Goal: Transaction & Acquisition: Purchase product/service

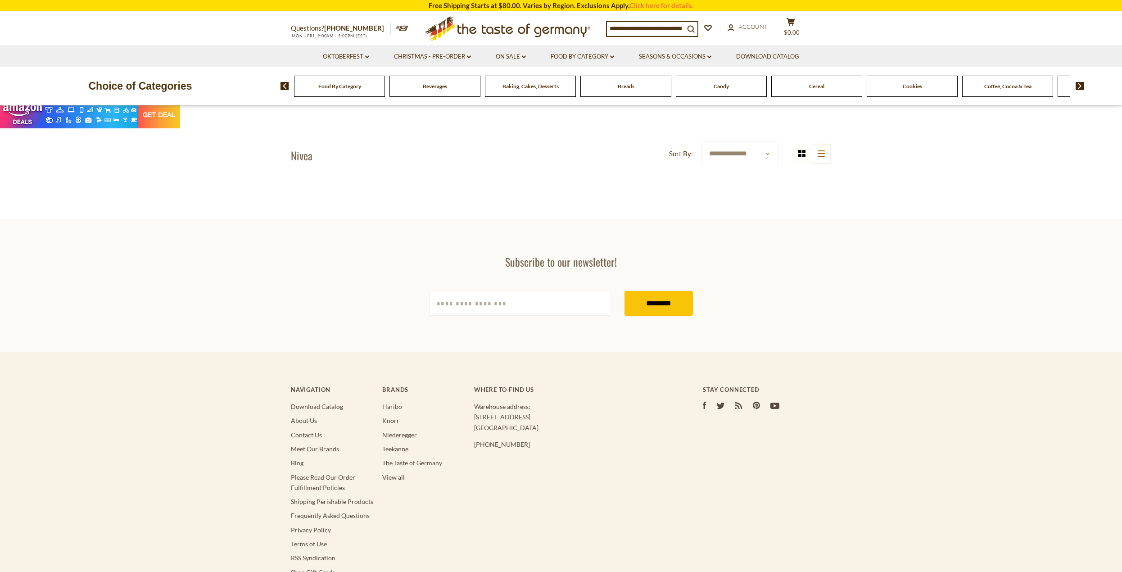
click at [0, 14] on img at bounding box center [0, 14] width 0 height 0
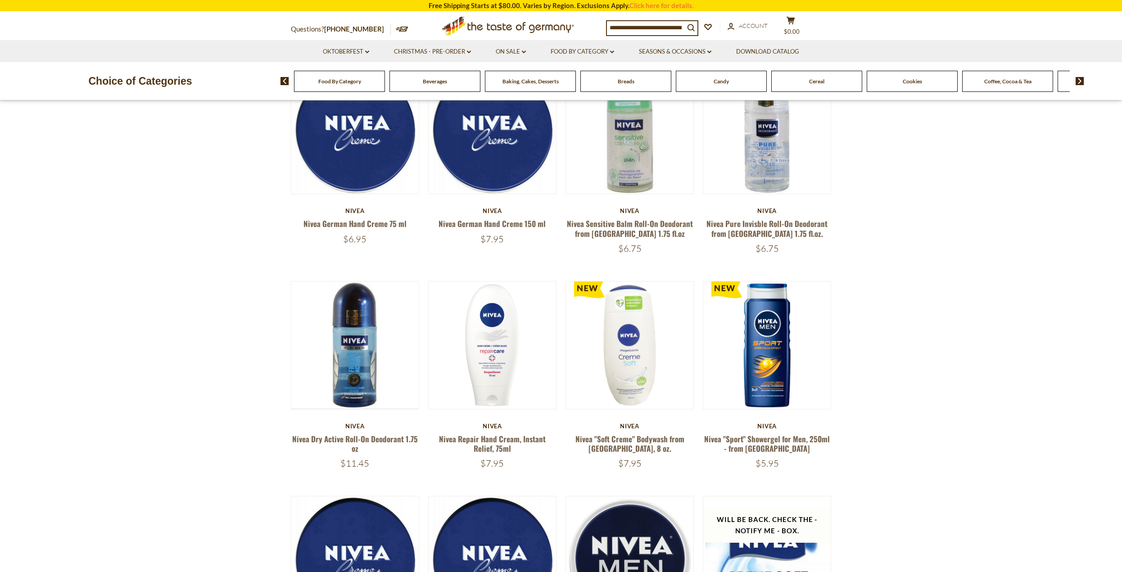
scroll to position [27, 0]
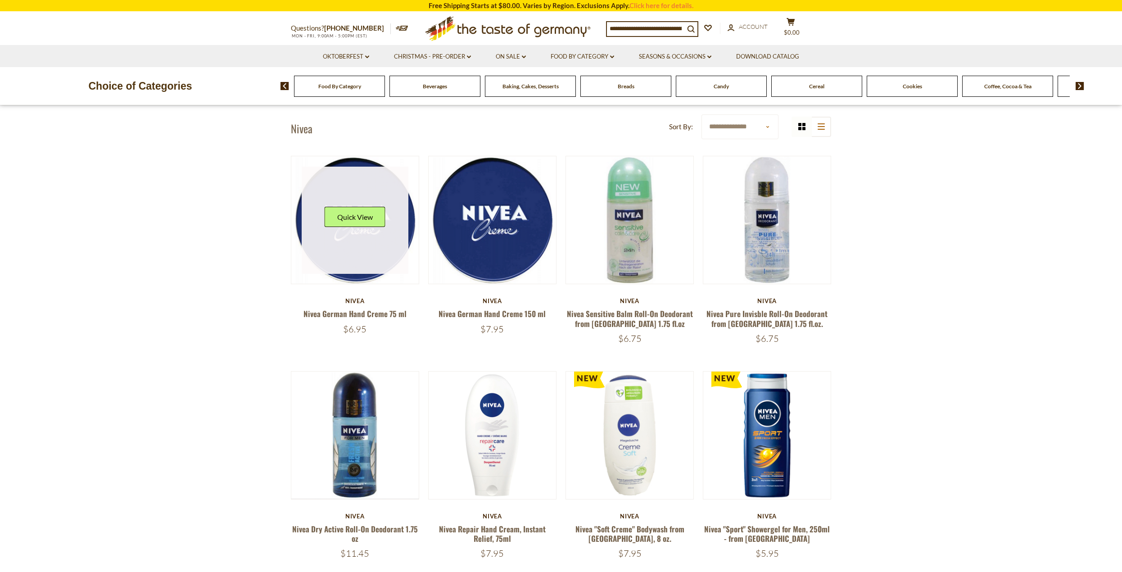
click at [358, 222] on div "Quick View" at bounding box center [355, 220] width 107 height 107
click at [363, 248] on link at bounding box center [355, 220] width 107 height 107
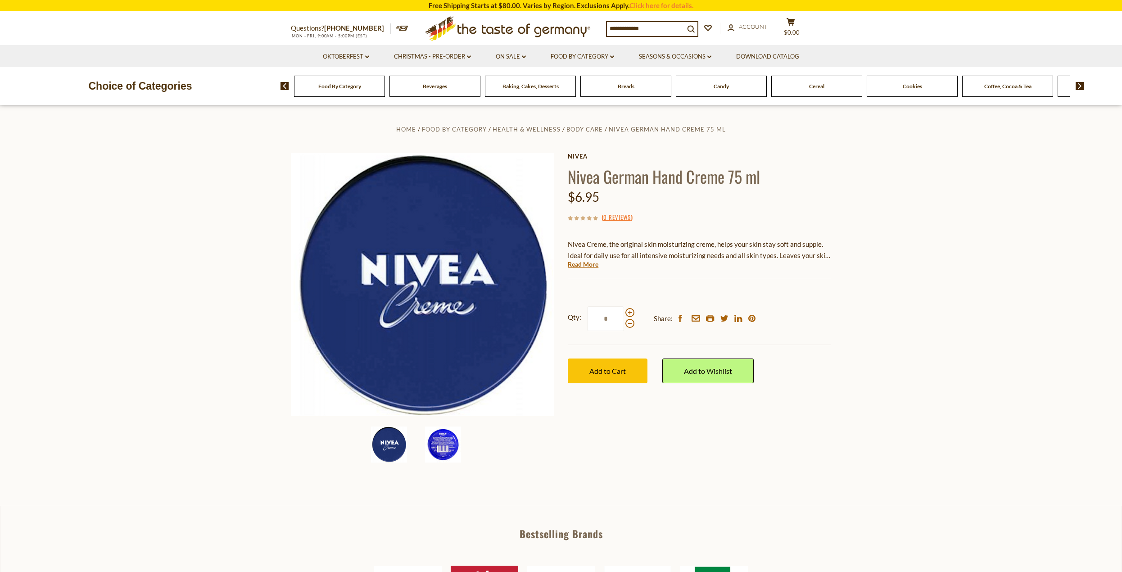
click at [436, 437] on img at bounding box center [443, 444] width 36 height 36
